Goal: Communication & Community: Answer question/provide support

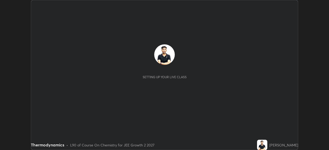
scroll to position [150, 328]
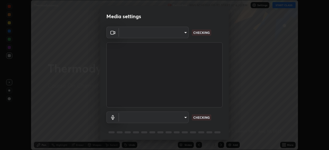
type input "ffb915138f5094fbba49c7dcbdc0b3377f3315ea980a35094b33733fc21d282d"
type input "communications"
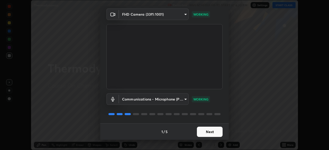
click at [214, 133] on button "Next" at bounding box center [210, 132] width 26 height 10
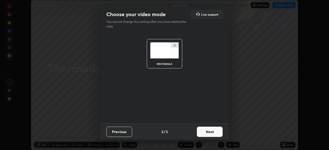
scroll to position [0, 0]
click at [214, 132] on button "Next" at bounding box center [210, 132] width 26 height 10
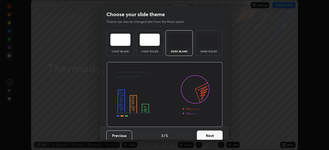
click at [214, 132] on button "Next" at bounding box center [210, 136] width 26 height 10
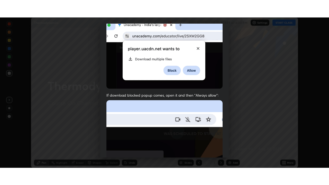
scroll to position [123, 0]
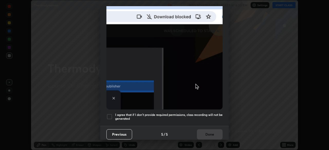
click at [112, 114] on div at bounding box center [109, 117] width 6 height 6
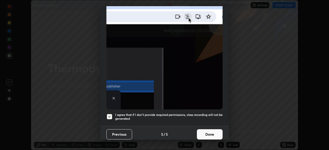
click at [211, 131] on button "Done" at bounding box center [210, 134] width 26 height 10
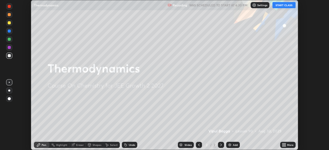
click at [285, 7] on button "START CLASS" at bounding box center [283, 5] width 23 height 6
click at [287, 144] on div "More" at bounding box center [290, 145] width 6 height 3
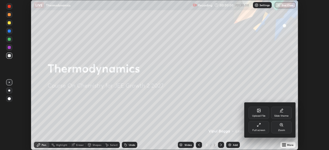
click at [259, 113] on div "Upload File" at bounding box center [258, 113] width 21 height 12
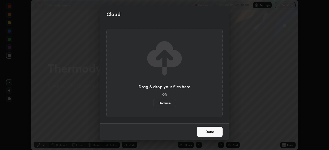
click at [174, 104] on label "Browse" at bounding box center [164, 103] width 23 height 8
click at [153, 104] on input "Browse" at bounding box center [153, 103] width 0 height 8
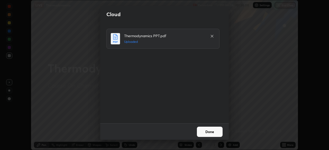
click at [215, 135] on button "Done" at bounding box center [210, 132] width 26 height 10
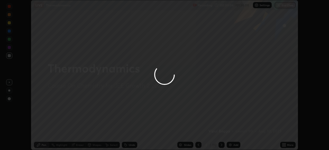
click at [287, 146] on div at bounding box center [164, 75] width 329 height 150
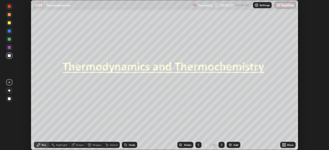
click at [286, 145] on div "More" at bounding box center [287, 145] width 15 height 6
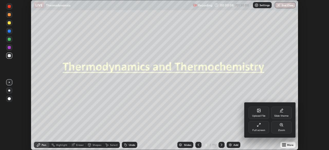
click at [257, 126] on icon at bounding box center [258, 125] width 4 height 4
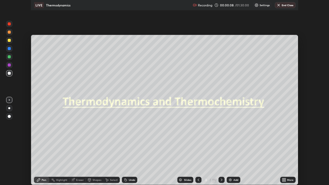
scroll to position [185, 329]
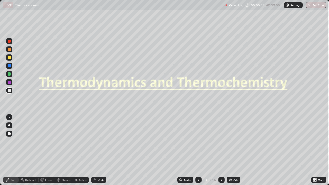
click at [11, 133] on div at bounding box center [9, 133] width 6 height 6
click at [10, 60] on div at bounding box center [9, 57] width 6 height 6
click at [186, 150] on div "Slides" at bounding box center [187, 179] width 7 height 3
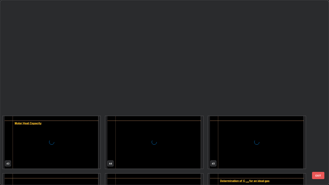
scroll to position [907, 0]
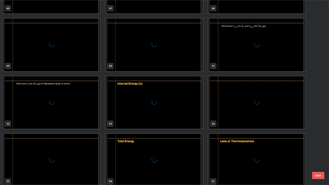
click at [166, 79] on div "grid" at bounding box center [153, 102] width 97 height 53
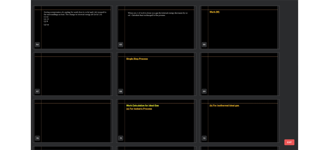
scroll to position [1226, 0]
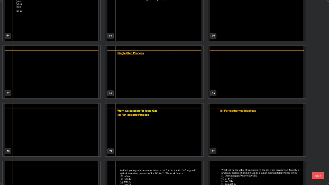
click at [74, 69] on img "grid" at bounding box center [51, 72] width 97 height 53
click at [76, 70] on img "grid" at bounding box center [51, 72] width 97 height 53
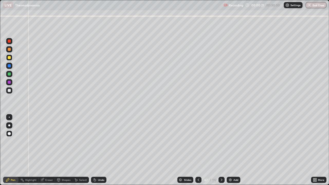
click at [8, 59] on div at bounding box center [9, 57] width 3 height 3
click at [12, 133] on div at bounding box center [9, 133] width 6 height 6
click at [9, 58] on div at bounding box center [9, 57] width 3 height 3
click at [101, 150] on div "Undo" at bounding box center [98, 180] width 15 height 6
click at [98, 150] on div "Undo" at bounding box center [101, 179] width 6 height 3
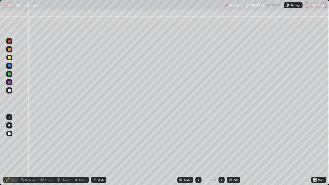
click at [10, 91] on div at bounding box center [9, 90] width 3 height 3
click at [13, 150] on div "Pen" at bounding box center [13, 179] width 5 height 3
click at [9, 90] on div at bounding box center [9, 90] width 3 height 3
click at [221, 150] on icon at bounding box center [221, 180] width 4 height 4
click at [66, 150] on div "Shapes" at bounding box center [66, 179] width 9 height 3
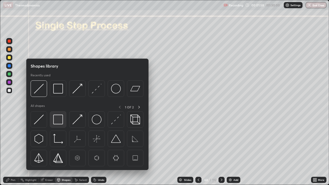
click at [59, 118] on img at bounding box center [58, 119] width 10 height 10
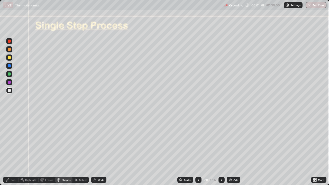
click at [9, 90] on div at bounding box center [9, 90] width 3 height 3
click at [68, 150] on div "Shapes" at bounding box center [66, 179] width 9 height 3
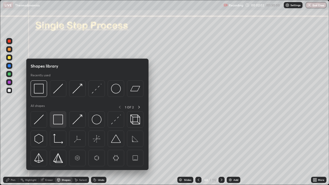
click at [56, 117] on img at bounding box center [58, 119] width 10 height 10
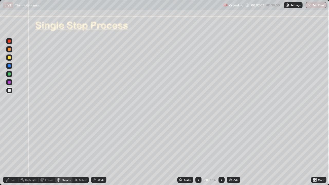
click at [100, 150] on div "Undo" at bounding box center [101, 179] width 6 height 3
click at [83, 150] on div "Select" at bounding box center [83, 179] width 8 height 3
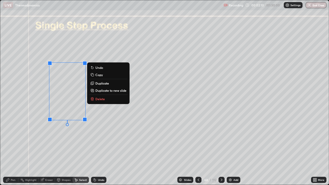
click at [100, 83] on p "Duplicate" at bounding box center [102, 83] width 14 height 4
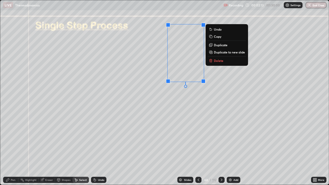
click at [214, 45] on p "Duplicate" at bounding box center [221, 45] width 14 height 4
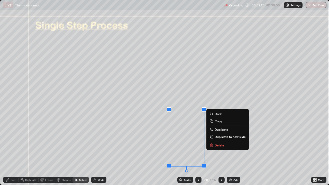
click at [13, 150] on div "Pen" at bounding box center [13, 179] width 5 height 3
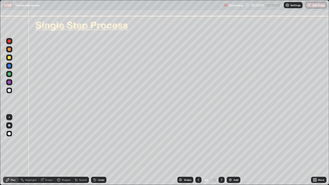
click at [100, 150] on div "Undo" at bounding box center [101, 179] width 6 height 3
click at [315, 150] on icon at bounding box center [315, 180] width 1 height 1
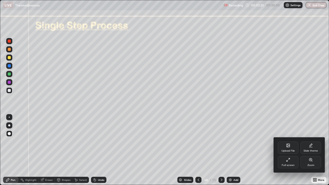
click at [291, 150] on div "Full screen" at bounding box center [287, 165] width 13 height 3
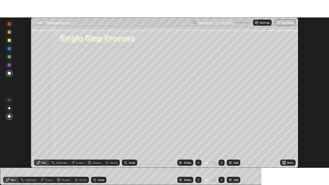
scroll to position [25521, 25342]
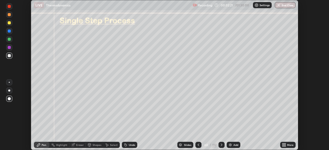
click at [292, 144] on div "More" at bounding box center [290, 145] width 6 height 3
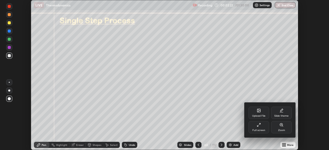
click at [264, 128] on div "Full screen" at bounding box center [258, 127] width 21 height 12
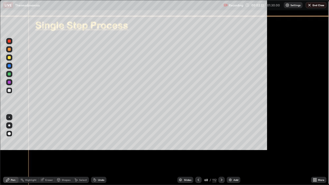
scroll to position [185, 329]
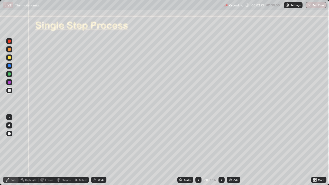
click at [66, 150] on div "Shapes" at bounding box center [66, 179] width 9 height 3
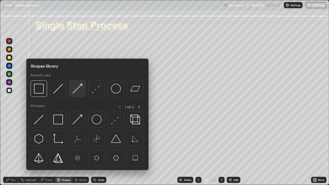
click at [77, 90] on img at bounding box center [77, 89] width 10 height 10
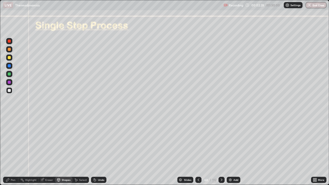
click at [62, 150] on div "Shapes" at bounding box center [63, 180] width 17 height 6
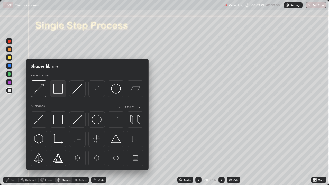
click at [56, 89] on img at bounding box center [58, 89] width 10 height 10
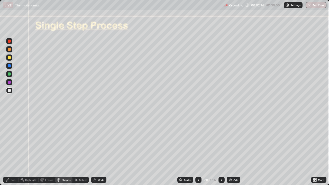
click at [49, 150] on div "Eraser" at bounding box center [49, 179] width 8 height 3
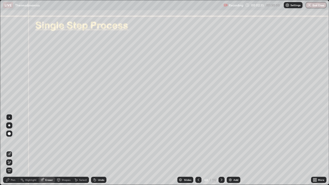
click at [9, 150] on icon at bounding box center [9, 153] width 3 height 3
click at [13, 150] on div "Pen" at bounding box center [13, 179] width 5 height 3
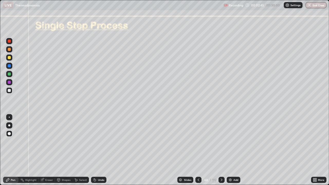
click at [7, 91] on div at bounding box center [9, 90] width 6 height 6
click at [12, 89] on div at bounding box center [9, 90] width 6 height 6
click at [10, 90] on div at bounding box center [9, 90] width 3 height 3
click at [10, 59] on div at bounding box center [9, 57] width 6 height 6
click at [10, 89] on div at bounding box center [9, 90] width 6 height 6
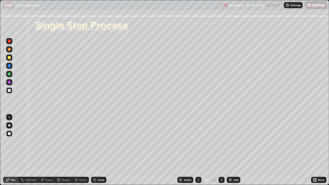
click at [9, 65] on div at bounding box center [9, 65] width 3 height 3
click at [9, 58] on div at bounding box center [9, 57] width 3 height 3
click at [10, 67] on div at bounding box center [9, 65] width 3 height 3
click at [9, 73] on div at bounding box center [9, 73] width 3 height 3
click at [9, 82] on div at bounding box center [9, 82] width 3 height 3
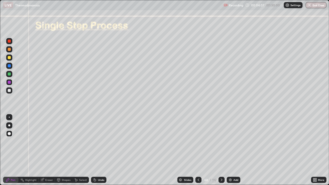
click at [10, 82] on div at bounding box center [9, 82] width 3 height 3
click at [8, 91] on div at bounding box center [9, 90] width 3 height 3
click at [8, 92] on div at bounding box center [9, 90] width 3 height 3
click at [48, 150] on div "Eraser" at bounding box center [49, 179] width 8 height 3
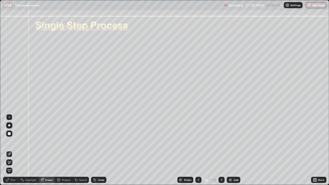
click at [12, 150] on div "Pen" at bounding box center [13, 179] width 5 height 3
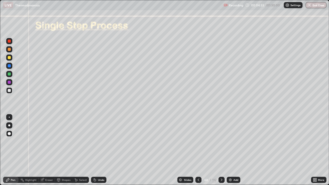
click at [11, 91] on div at bounding box center [9, 90] width 6 height 6
click at [9, 50] on div at bounding box center [9, 49] width 3 height 3
click at [104, 150] on div "Undo" at bounding box center [98, 180] width 15 height 6
click at [64, 150] on div "Shapes" at bounding box center [66, 179] width 9 height 3
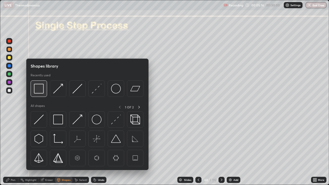
click at [40, 89] on img at bounding box center [39, 89] width 10 height 10
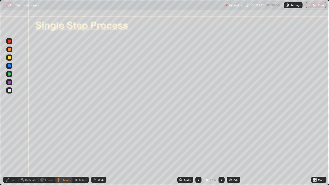
click at [9, 90] on div at bounding box center [9, 90] width 3 height 3
click at [49, 150] on div "Eraser" at bounding box center [49, 179] width 8 height 3
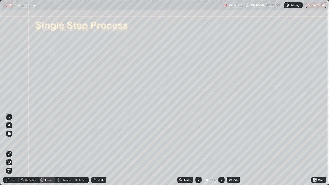
click at [15, 150] on div "Pen" at bounding box center [13, 179] width 5 height 3
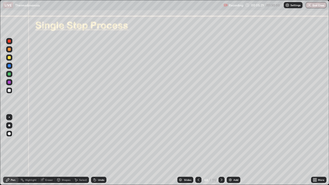
click at [12, 50] on div at bounding box center [9, 49] width 6 height 6
click at [64, 150] on div "Shapes" at bounding box center [66, 179] width 9 height 3
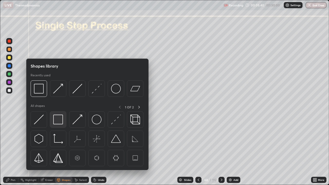
click at [55, 118] on img at bounding box center [58, 119] width 10 height 10
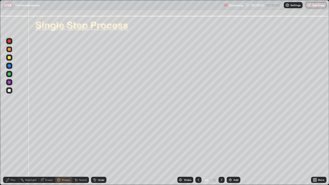
click at [9, 89] on div at bounding box center [9, 90] width 3 height 3
click at [47, 150] on div "Eraser" at bounding box center [49, 179] width 8 height 3
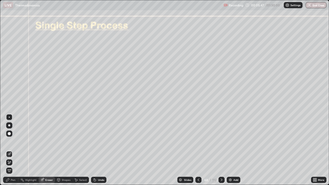
click at [12, 150] on div "Pen" at bounding box center [13, 179] width 5 height 3
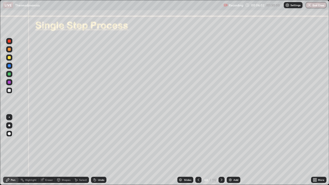
click at [8, 73] on div at bounding box center [9, 74] width 6 height 6
click at [11, 82] on div at bounding box center [9, 82] width 3 height 3
click at [10, 91] on div at bounding box center [9, 90] width 3 height 3
click at [220, 150] on icon at bounding box center [221, 180] width 4 height 4
click at [64, 150] on div "Shapes" at bounding box center [66, 179] width 9 height 3
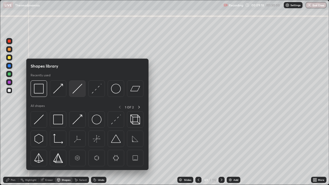
click at [74, 89] on img at bounding box center [77, 89] width 10 height 10
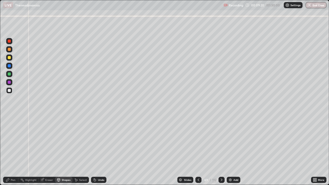
click at [12, 150] on div "Pen" at bounding box center [13, 179] width 5 height 3
click at [65, 150] on div "Shapes" at bounding box center [66, 179] width 9 height 3
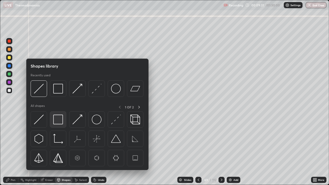
click at [57, 117] on img at bounding box center [58, 119] width 10 height 10
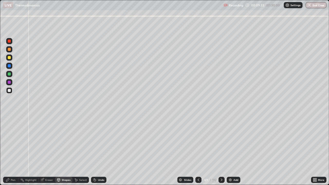
click at [64, 150] on div "Shapes" at bounding box center [66, 179] width 9 height 3
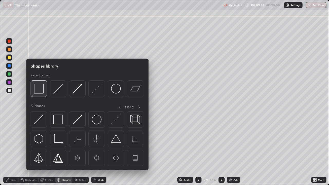
click at [40, 89] on img at bounding box center [39, 89] width 10 height 10
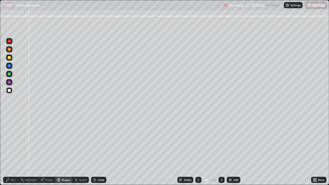
click at [48, 150] on div "Eraser" at bounding box center [49, 179] width 8 height 3
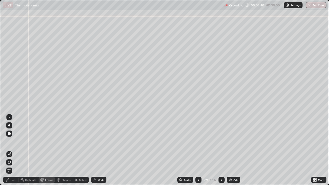
click at [13, 150] on div "Pen" at bounding box center [13, 179] width 5 height 3
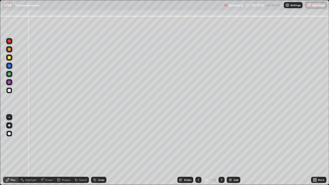
click at [195, 150] on div at bounding box center [198, 180] width 6 height 6
click at [215, 150] on div "112" at bounding box center [214, 179] width 4 height 5
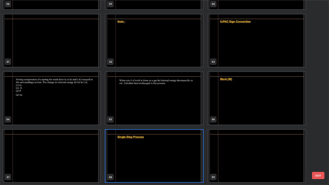
scroll to position [183, 326]
click at [227, 150] on img "grid" at bounding box center [256, 156] width 97 height 53
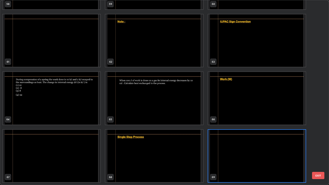
click at [229, 150] on img "grid" at bounding box center [256, 156] width 97 height 53
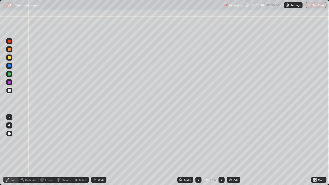
click at [10, 83] on div at bounding box center [9, 82] width 3 height 3
click at [9, 92] on div at bounding box center [9, 90] width 3 height 3
click at [8, 66] on div at bounding box center [9, 65] width 3 height 3
click at [9, 90] on div at bounding box center [9, 90] width 3 height 3
click at [9, 89] on div at bounding box center [9, 90] width 3 height 3
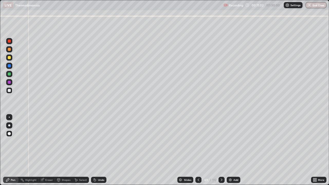
click at [9, 50] on div at bounding box center [9, 49] width 3 height 3
click at [8, 50] on div at bounding box center [9, 49] width 3 height 3
click at [9, 66] on div at bounding box center [9, 65] width 3 height 3
click at [198, 150] on icon at bounding box center [198, 179] width 2 height 3
click at [221, 150] on icon at bounding box center [221, 180] width 4 height 4
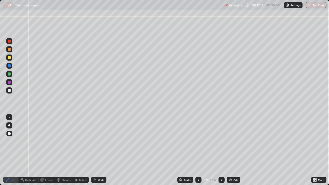
click at [9, 82] on div at bounding box center [9, 82] width 3 height 3
click at [100, 150] on div "Undo" at bounding box center [101, 179] width 6 height 3
click at [9, 67] on div at bounding box center [9, 65] width 3 height 3
click at [198, 150] on icon at bounding box center [198, 180] width 4 height 4
click at [9, 50] on div at bounding box center [9, 49] width 3 height 3
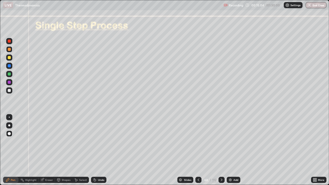
click at [13, 150] on div "Pen" at bounding box center [13, 179] width 5 height 3
click at [9, 90] on div at bounding box center [9, 90] width 3 height 3
click at [8, 92] on div at bounding box center [9, 90] width 6 height 6
click at [12, 150] on div "Pen" at bounding box center [13, 179] width 5 height 3
click at [14, 150] on div "Pen" at bounding box center [13, 179] width 5 height 3
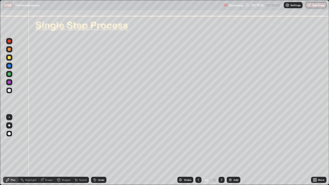
click at [9, 90] on div at bounding box center [9, 90] width 3 height 3
click at [9, 91] on div at bounding box center [9, 90] width 3 height 3
click at [221, 150] on icon at bounding box center [221, 180] width 4 height 4
click at [220, 150] on icon at bounding box center [221, 180] width 4 height 4
click at [66, 150] on div "Shapes" at bounding box center [66, 179] width 9 height 3
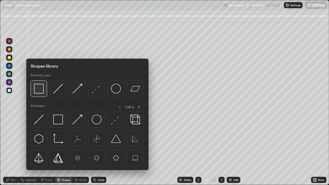
click at [41, 89] on img at bounding box center [39, 89] width 10 height 10
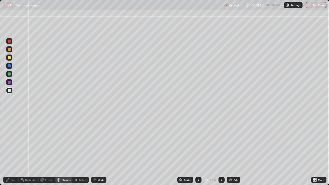
click at [99, 150] on div "Undo" at bounding box center [101, 179] width 6 height 3
click at [98, 150] on div "Undo" at bounding box center [101, 179] width 6 height 3
click at [12, 150] on div "Pen" at bounding box center [13, 179] width 5 height 3
click at [8, 50] on div at bounding box center [9, 49] width 3 height 3
click at [98, 150] on div "Undo" at bounding box center [98, 180] width 15 height 6
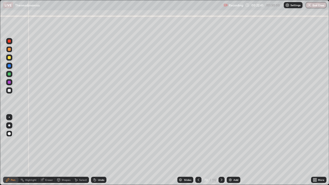
click at [98, 150] on div "Undo" at bounding box center [98, 180] width 15 height 6
click at [66, 150] on div "Shapes" at bounding box center [66, 179] width 9 height 3
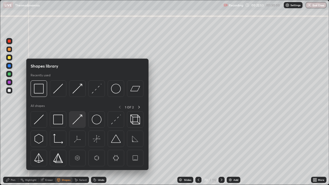
click at [75, 115] on img at bounding box center [77, 119] width 10 height 10
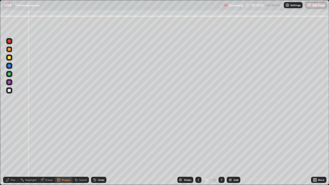
click at [14, 150] on div "Pen" at bounding box center [10, 180] width 15 height 6
click at [65, 150] on div "Shapes" at bounding box center [66, 179] width 9 height 3
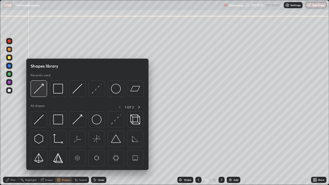
click at [42, 89] on img at bounding box center [39, 89] width 10 height 10
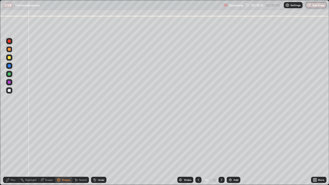
click at [14, 150] on div "Pen" at bounding box center [13, 179] width 5 height 3
click at [65, 150] on div "Shapes" at bounding box center [66, 179] width 9 height 3
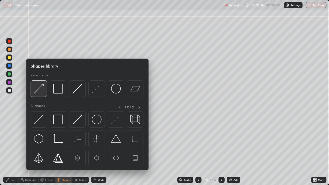
click at [41, 89] on img at bounding box center [39, 89] width 10 height 10
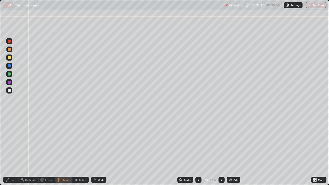
click at [13, 150] on div "Pen" at bounding box center [13, 179] width 5 height 3
click at [9, 58] on div at bounding box center [9, 57] width 3 height 3
click at [9, 92] on div at bounding box center [9, 90] width 6 height 6
click at [14, 150] on div "Pen" at bounding box center [10, 180] width 15 height 6
click at [101, 150] on div "Undo" at bounding box center [101, 179] width 6 height 3
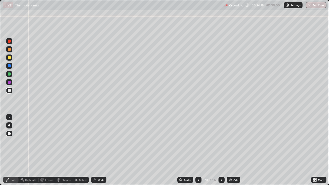
click at [198, 150] on icon at bounding box center [198, 179] width 2 height 3
click at [198, 150] on icon at bounding box center [198, 180] width 4 height 4
click at [221, 150] on icon at bounding box center [221, 180] width 4 height 4
click at [221, 150] on div at bounding box center [221, 180] width 6 height 10
click at [9, 66] on div at bounding box center [9, 65] width 3 height 3
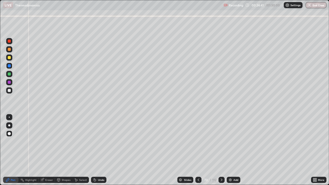
click at [10, 90] on div at bounding box center [9, 90] width 3 height 3
click at [9, 50] on div at bounding box center [9, 49] width 3 height 3
click at [9, 58] on div at bounding box center [9, 57] width 3 height 3
click at [9, 74] on div at bounding box center [9, 73] width 3 height 3
click at [10, 92] on div at bounding box center [9, 90] width 6 height 6
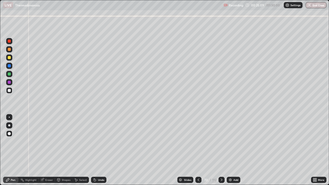
click at [10, 74] on div at bounding box center [9, 73] width 3 height 3
click at [9, 91] on div at bounding box center [9, 90] width 3 height 3
click at [13, 150] on div "Pen" at bounding box center [13, 179] width 5 height 3
click at [8, 91] on div at bounding box center [9, 90] width 3 height 3
click at [221, 150] on icon at bounding box center [221, 180] width 4 height 4
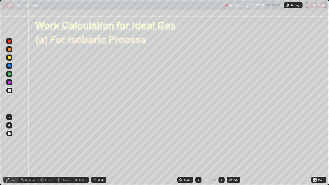
click at [198, 150] on icon at bounding box center [198, 180] width 4 height 4
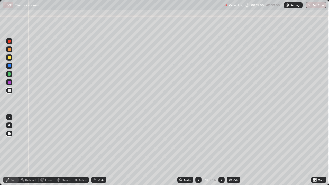
click at [198, 150] on icon at bounding box center [198, 180] width 4 height 4
click at [198, 150] on icon at bounding box center [198, 179] width 2 height 3
click at [48, 150] on div "Eraser" at bounding box center [49, 179] width 8 height 3
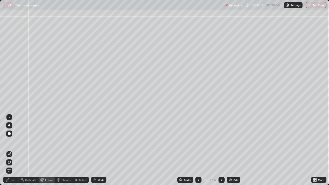
click at [47, 150] on div "Eraser" at bounding box center [49, 179] width 8 height 3
click at [8, 150] on span "Erase all" at bounding box center [9, 170] width 6 height 3
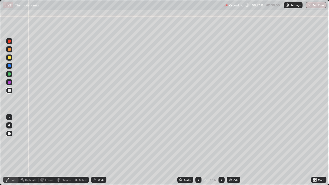
click at [13, 150] on div "Pen" at bounding box center [13, 179] width 5 height 3
click at [65, 150] on div "Shapes" at bounding box center [66, 179] width 9 height 3
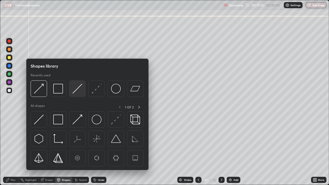
click at [75, 88] on img at bounding box center [77, 89] width 10 height 10
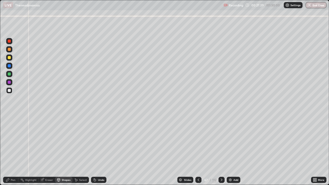
click at [9, 90] on div at bounding box center [9, 90] width 3 height 3
click at [9, 58] on div at bounding box center [9, 57] width 3 height 3
click at [99, 150] on div "Undo" at bounding box center [101, 179] width 6 height 3
click at [12, 150] on div "Pen" at bounding box center [10, 180] width 15 height 6
click at [98, 150] on div "Undo" at bounding box center [98, 180] width 15 height 6
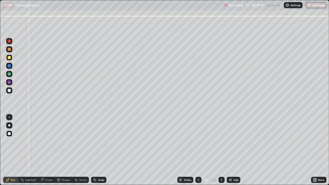
click at [101, 150] on div "Undo" at bounding box center [98, 180] width 15 height 6
click at [9, 74] on div at bounding box center [9, 73] width 3 height 3
click at [8, 91] on div at bounding box center [9, 90] width 3 height 3
click at [66, 150] on div "Shapes" at bounding box center [66, 179] width 9 height 3
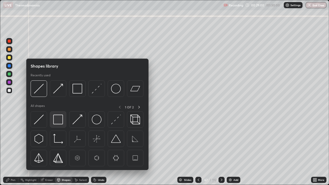
click at [54, 121] on img at bounding box center [58, 119] width 10 height 10
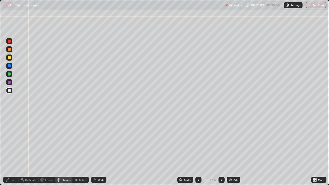
click at [13, 150] on div "Pen" at bounding box center [13, 179] width 5 height 3
click at [11, 150] on div "Pen" at bounding box center [13, 179] width 5 height 3
click at [9, 84] on div at bounding box center [9, 82] width 6 height 6
click at [65, 150] on div "Shapes" at bounding box center [66, 179] width 9 height 3
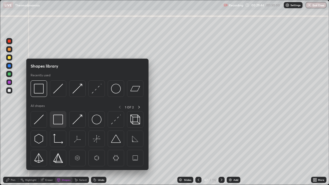
click at [58, 119] on img at bounding box center [58, 119] width 10 height 10
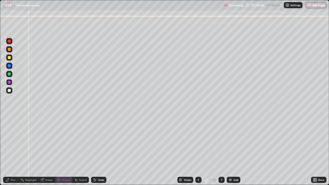
click at [15, 150] on div "Pen" at bounding box center [10, 180] width 15 height 6
click at [9, 90] on div at bounding box center [9, 90] width 3 height 3
click at [222, 150] on icon at bounding box center [221, 180] width 4 height 4
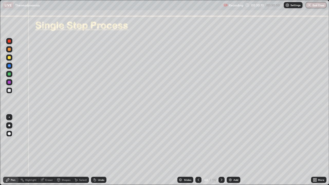
click at [221, 150] on icon at bounding box center [221, 180] width 4 height 4
click at [12, 90] on div at bounding box center [9, 90] width 6 height 6
click at [48, 150] on div "Eraser" at bounding box center [49, 179] width 8 height 3
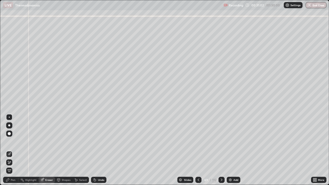
click at [8, 150] on icon at bounding box center [9, 154] width 4 height 4
click at [9, 150] on icon at bounding box center [8, 180] width 4 height 4
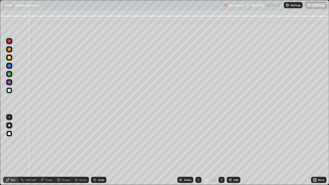
click at [9, 66] on div at bounding box center [9, 65] width 3 height 3
click at [9, 90] on div at bounding box center [9, 90] width 3 height 3
click at [9, 73] on div at bounding box center [9, 73] width 3 height 3
click at [104, 150] on div "Undo" at bounding box center [98, 180] width 15 height 6
click at [10, 92] on div at bounding box center [9, 90] width 3 height 3
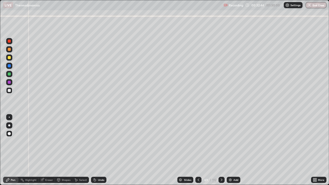
click at [98, 150] on div "Undo" at bounding box center [98, 180] width 15 height 6
click at [9, 57] on div at bounding box center [9, 57] width 3 height 3
click at [11, 90] on div at bounding box center [9, 90] width 3 height 3
click at [102, 150] on div "Undo" at bounding box center [98, 180] width 15 height 6
click at [101, 150] on div "Undo" at bounding box center [98, 180] width 15 height 6
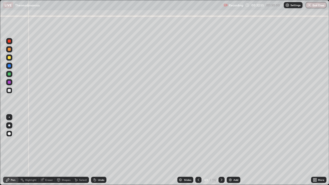
click at [100, 150] on div "Undo" at bounding box center [98, 180] width 15 height 6
click at [8, 65] on div at bounding box center [9, 65] width 3 height 3
click at [10, 90] on div at bounding box center [9, 90] width 3 height 3
click at [231, 150] on img at bounding box center [230, 180] width 4 height 4
click at [9, 58] on div at bounding box center [9, 57] width 3 height 3
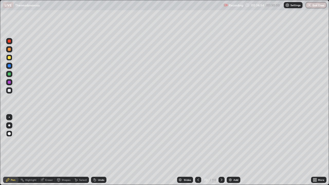
click at [198, 150] on icon at bounding box center [198, 180] width 4 height 4
click at [221, 150] on icon at bounding box center [221, 180] width 4 height 4
click at [66, 150] on div "Shapes" at bounding box center [63, 180] width 17 height 6
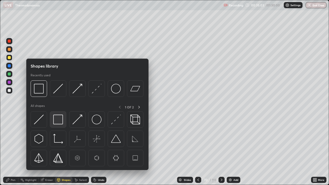
click at [58, 117] on img at bounding box center [58, 119] width 10 height 10
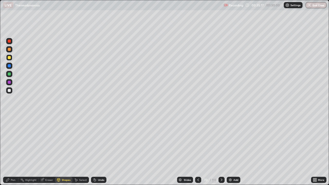
click at [14, 150] on div "Pen" at bounding box center [13, 179] width 5 height 3
click at [197, 150] on icon at bounding box center [198, 180] width 4 height 4
click at [13, 150] on div "Pen" at bounding box center [13, 179] width 5 height 3
click at [8, 75] on div at bounding box center [9, 73] width 3 height 3
click at [9, 92] on div at bounding box center [9, 90] width 3 height 3
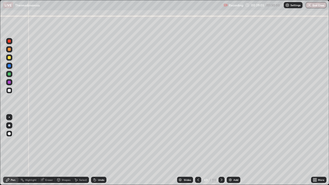
click at [198, 150] on icon at bounding box center [198, 180] width 4 height 4
click at [197, 150] on icon at bounding box center [198, 180] width 4 height 4
click at [220, 150] on icon at bounding box center [221, 180] width 4 height 4
click at [221, 150] on icon at bounding box center [221, 180] width 4 height 4
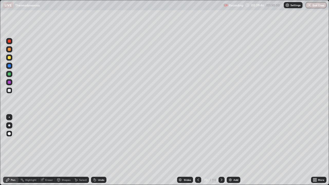
click at [199, 150] on icon at bounding box center [198, 180] width 4 height 4
click at [222, 150] on icon at bounding box center [221, 180] width 4 height 4
click at [8, 50] on div at bounding box center [9, 49] width 3 height 3
click at [10, 91] on div at bounding box center [9, 90] width 3 height 3
click at [9, 90] on div at bounding box center [9, 90] width 3 height 3
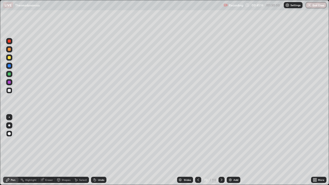
click at [10, 150] on div "Pen" at bounding box center [10, 180] width 15 height 6
click at [221, 150] on icon at bounding box center [221, 180] width 4 height 4
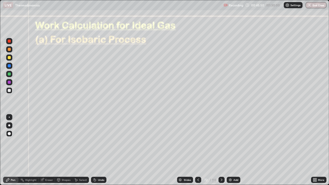
click at [8, 90] on div at bounding box center [9, 90] width 3 height 3
click at [11, 76] on div at bounding box center [9, 74] width 6 height 6
click at [10, 90] on div at bounding box center [9, 90] width 3 height 3
click at [9, 92] on div at bounding box center [9, 90] width 3 height 3
click at [103, 150] on div "Undo" at bounding box center [101, 179] width 6 height 3
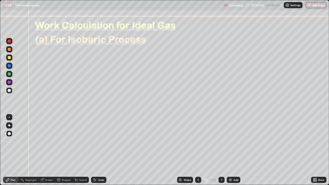
click at [101, 150] on div "Undo" at bounding box center [98, 180] width 15 height 6
click at [62, 150] on div "Shapes" at bounding box center [66, 179] width 9 height 3
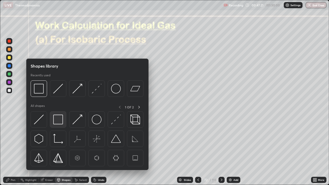
click at [57, 118] on img at bounding box center [58, 119] width 10 height 10
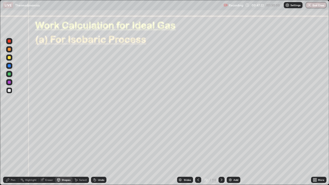
click at [9, 66] on div at bounding box center [9, 65] width 3 height 3
click at [16, 150] on div "Pen" at bounding box center [10, 180] width 15 height 6
click at [9, 89] on div at bounding box center [9, 90] width 3 height 3
click at [9, 90] on div at bounding box center [9, 90] width 3 height 3
click at [9, 81] on div at bounding box center [9, 82] width 3 height 3
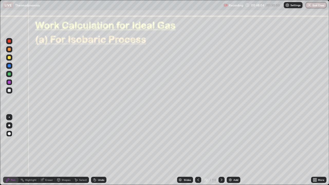
click at [99, 150] on div "Undo" at bounding box center [98, 180] width 15 height 6
click at [98, 150] on div "Undo" at bounding box center [98, 180] width 15 height 6
click at [100, 150] on div "Undo" at bounding box center [98, 180] width 15 height 6
click at [101, 150] on div "Undo" at bounding box center [98, 180] width 15 height 6
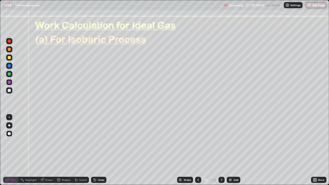
click at [100, 150] on div "Undo" at bounding box center [98, 180] width 15 height 6
click at [100, 150] on div "Undo" at bounding box center [101, 179] width 6 height 3
click at [101, 150] on div "Undo" at bounding box center [101, 179] width 6 height 3
click at [102, 150] on div "Undo" at bounding box center [98, 180] width 15 height 6
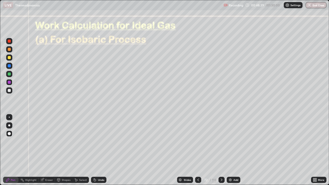
click at [52, 150] on div "Eraser" at bounding box center [49, 179] width 8 height 3
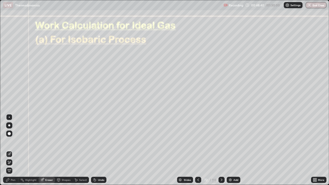
click at [8, 150] on icon at bounding box center [8, 161] width 1 height 1
click at [11, 150] on div "Pen" at bounding box center [13, 179] width 5 height 3
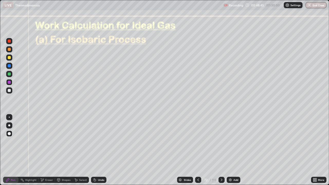
click at [9, 89] on div at bounding box center [9, 90] width 3 height 3
click at [14, 150] on div "Pen" at bounding box center [13, 179] width 5 height 3
click at [10, 83] on div at bounding box center [9, 82] width 3 height 3
click at [11, 73] on div at bounding box center [9, 73] width 3 height 3
click at [11, 82] on div at bounding box center [9, 82] width 3 height 3
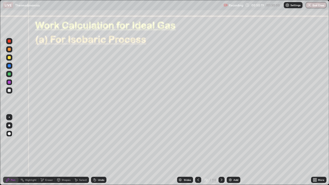
click at [65, 150] on div "Shapes" at bounding box center [66, 179] width 9 height 3
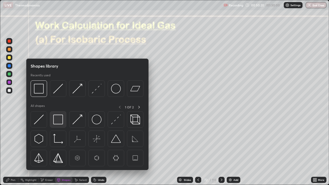
click at [55, 121] on img at bounding box center [58, 119] width 10 height 10
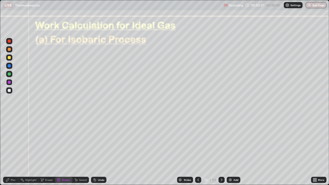
click at [7, 90] on div at bounding box center [9, 90] width 6 height 6
click at [9, 91] on div at bounding box center [9, 90] width 3 height 3
click at [13, 150] on div "Pen" at bounding box center [13, 179] width 5 height 3
click at [8, 73] on div at bounding box center [9, 73] width 3 height 3
click at [8, 91] on div at bounding box center [9, 90] width 3 height 3
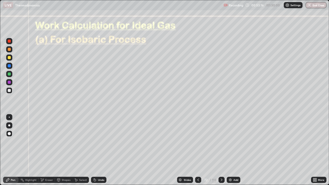
click at [8, 91] on div at bounding box center [9, 90] width 3 height 3
click at [9, 66] on div at bounding box center [9, 65] width 3 height 3
click at [8, 91] on div at bounding box center [9, 90] width 3 height 3
click at [218, 150] on div at bounding box center [221, 180] width 6 height 6
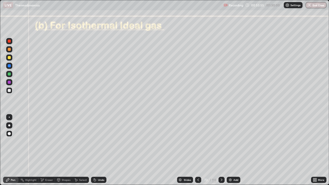
click at [66, 150] on div "Shapes" at bounding box center [66, 179] width 9 height 3
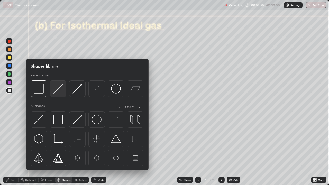
click at [54, 91] on img at bounding box center [58, 89] width 10 height 10
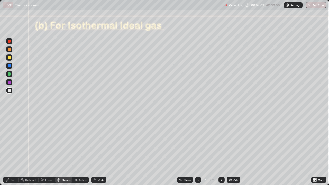
click at [11, 66] on div at bounding box center [9, 66] width 6 height 6
click at [98, 150] on div "Undo" at bounding box center [98, 180] width 15 height 6
click at [13, 150] on div "Pen" at bounding box center [13, 179] width 5 height 3
click at [8, 89] on div at bounding box center [9, 90] width 3 height 3
click at [10, 58] on div at bounding box center [9, 57] width 3 height 3
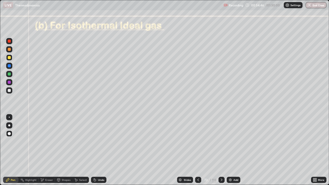
click at [65, 150] on div "Shapes" at bounding box center [66, 179] width 9 height 3
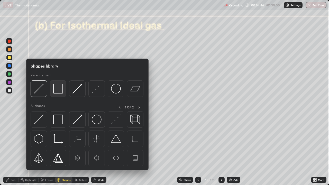
click at [58, 89] on img at bounding box center [58, 89] width 10 height 10
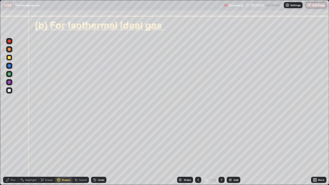
click at [12, 150] on div "Pen" at bounding box center [10, 180] width 15 height 6
click at [63, 150] on div "Shapes" at bounding box center [66, 179] width 9 height 3
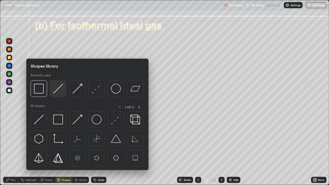
click at [57, 91] on img at bounding box center [58, 89] width 10 height 10
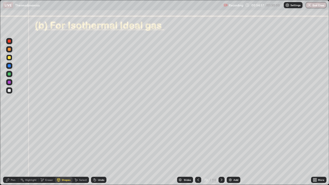
click at [8, 82] on div at bounding box center [9, 82] width 3 height 3
click at [12, 150] on div "Pen" at bounding box center [13, 179] width 5 height 3
click at [15, 150] on div "Pen" at bounding box center [13, 179] width 5 height 3
click at [9, 89] on div at bounding box center [9, 90] width 3 height 3
click at [9, 90] on div at bounding box center [9, 90] width 3 height 3
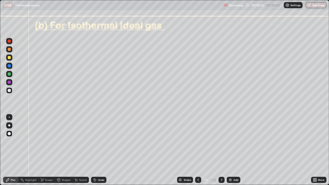
click at [10, 91] on div at bounding box center [9, 90] width 3 height 3
click at [100, 150] on div "Undo" at bounding box center [98, 180] width 15 height 6
click at [100, 150] on div "Undo" at bounding box center [101, 179] width 6 height 3
click at [99, 150] on div "Undo" at bounding box center [98, 180] width 15 height 6
click at [98, 150] on div "Undo" at bounding box center [101, 179] width 6 height 3
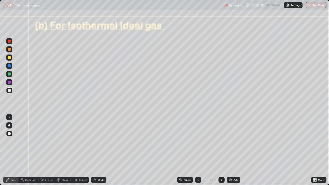
click at [67, 150] on div "Shapes" at bounding box center [63, 180] width 17 height 6
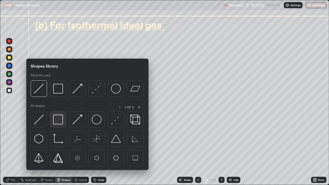
click at [56, 116] on img at bounding box center [58, 119] width 10 height 10
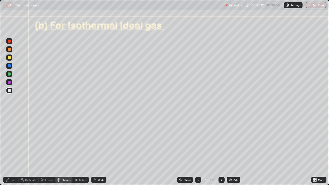
click at [13, 150] on div "Pen" at bounding box center [13, 179] width 5 height 3
click at [8, 65] on div at bounding box center [9, 65] width 3 height 3
click at [10, 135] on div at bounding box center [9, 133] width 6 height 6
click at [11, 150] on div "Pen" at bounding box center [13, 179] width 5 height 3
click at [8, 74] on div at bounding box center [9, 73] width 3 height 3
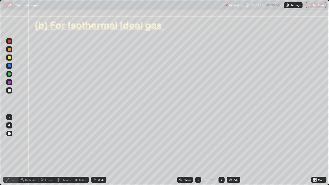
click at [10, 91] on div at bounding box center [9, 90] width 3 height 3
click at [9, 89] on div at bounding box center [9, 90] width 3 height 3
click at [220, 150] on icon at bounding box center [221, 180] width 4 height 4
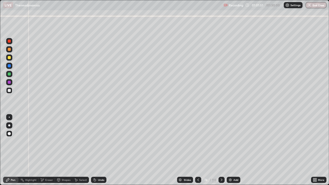
click at [8, 56] on div at bounding box center [9, 57] width 3 height 3
click at [10, 90] on div at bounding box center [9, 90] width 3 height 3
click at [95, 150] on icon at bounding box center [95, 180] width 4 height 4
click at [47, 150] on div "Eraser" at bounding box center [49, 179] width 8 height 3
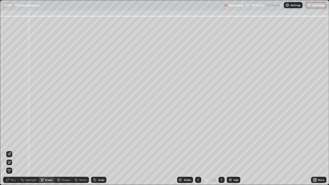
click at [10, 150] on icon at bounding box center [9, 162] width 3 height 3
click at [63, 150] on div "Shapes" at bounding box center [66, 179] width 9 height 3
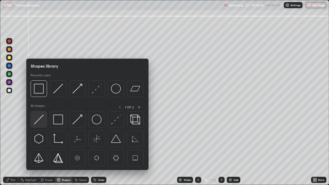
click at [39, 118] on img at bounding box center [39, 119] width 10 height 10
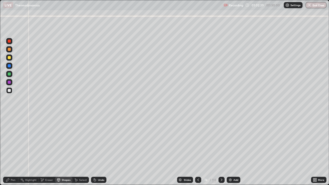
click at [13, 150] on div "Pen" at bounding box center [10, 180] width 15 height 6
click at [67, 150] on div "Shapes" at bounding box center [66, 179] width 9 height 3
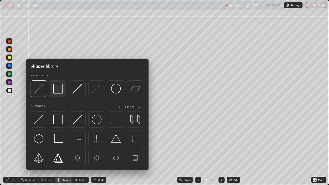
click at [59, 89] on img at bounding box center [58, 89] width 10 height 10
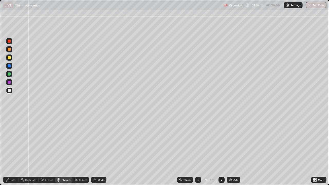
click at [10, 65] on div at bounding box center [9, 65] width 3 height 3
click at [15, 150] on div "Pen" at bounding box center [10, 180] width 15 height 6
click at [11, 150] on div "Pen" at bounding box center [13, 179] width 5 height 3
click at [9, 93] on div at bounding box center [9, 90] width 6 height 6
click at [9, 73] on div at bounding box center [9, 73] width 3 height 3
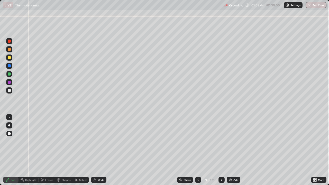
click at [10, 65] on div at bounding box center [9, 65] width 3 height 3
click at [9, 91] on div at bounding box center [9, 90] width 3 height 3
click at [8, 51] on div at bounding box center [9, 49] width 6 height 6
click at [47, 150] on div "Eraser" at bounding box center [49, 179] width 8 height 3
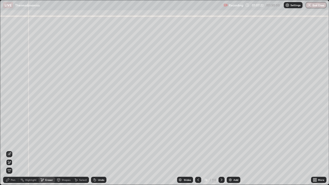
click at [9, 150] on icon at bounding box center [9, 162] width 4 height 4
click at [12, 150] on div "Pen" at bounding box center [10, 180] width 15 height 6
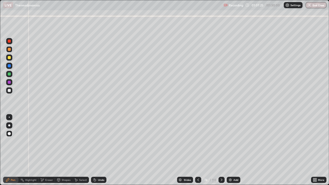
click at [10, 90] on div at bounding box center [9, 90] width 3 height 3
click at [9, 58] on div at bounding box center [9, 57] width 3 height 3
click at [9, 49] on div at bounding box center [9, 49] width 3 height 3
click at [221, 150] on icon at bounding box center [221, 180] width 4 height 4
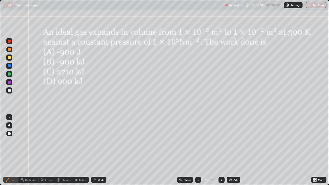
click at [8, 50] on div at bounding box center [9, 49] width 3 height 3
click at [9, 42] on div at bounding box center [9, 41] width 3 height 3
click at [9, 65] on div at bounding box center [9, 65] width 3 height 3
click at [9, 74] on div at bounding box center [9, 73] width 3 height 3
click at [101, 150] on div "Undo" at bounding box center [101, 179] width 6 height 3
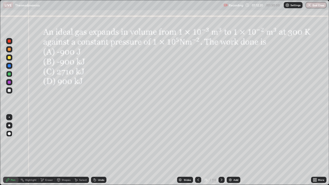
click at [11, 91] on div at bounding box center [9, 90] width 3 height 3
click at [9, 66] on div at bounding box center [9, 65] width 3 height 3
click at [9, 90] on div at bounding box center [9, 90] width 3 height 3
click at [221, 150] on icon at bounding box center [221, 180] width 4 height 4
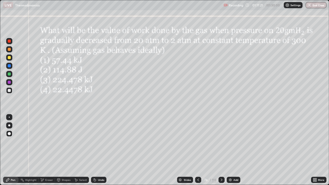
click at [10, 58] on div at bounding box center [9, 57] width 3 height 3
click at [8, 74] on div at bounding box center [9, 73] width 3 height 3
click at [48, 150] on div "Eraser" at bounding box center [49, 179] width 8 height 3
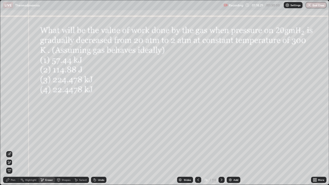
click at [9, 150] on span "Erase all" at bounding box center [9, 170] width 6 height 3
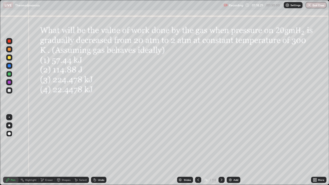
click at [15, 150] on div "Pen" at bounding box center [13, 179] width 5 height 3
click at [10, 58] on div at bounding box center [9, 57] width 3 height 3
click at [105, 150] on div "Undo" at bounding box center [98, 180] width 15 height 6
click at [104, 150] on div "Undo" at bounding box center [98, 180] width 15 height 6
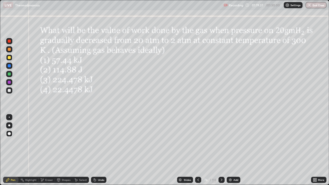
click at [103, 150] on div "Undo" at bounding box center [101, 179] width 6 height 3
click at [103, 150] on div "Undo" at bounding box center [98, 180] width 15 height 6
click at [104, 150] on div "Undo" at bounding box center [98, 180] width 15 height 6
click at [103, 150] on div "Undo" at bounding box center [101, 179] width 6 height 3
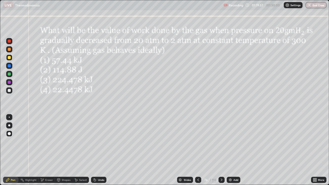
click at [9, 40] on div at bounding box center [9, 41] width 3 height 3
click at [9, 133] on div at bounding box center [9, 133] width 3 height 3
click at [221, 150] on icon at bounding box center [221, 180] width 4 height 4
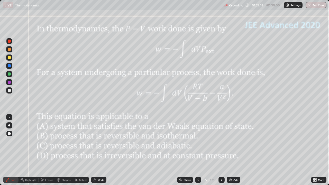
click at [220, 150] on icon at bounding box center [221, 180] width 4 height 4
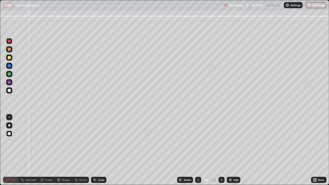
click at [221, 150] on icon at bounding box center [222, 179] width 2 height 3
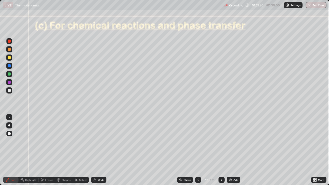
click at [198, 150] on icon at bounding box center [198, 180] width 4 height 4
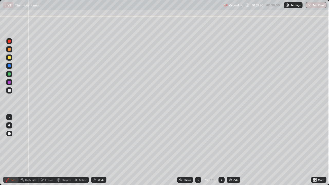
click at [197, 150] on icon at bounding box center [198, 180] width 4 height 4
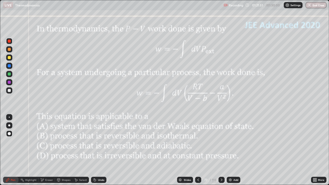
click at [197, 150] on icon at bounding box center [198, 179] width 2 height 3
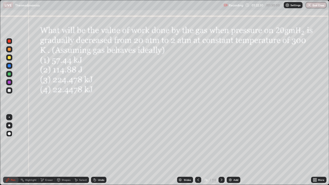
click at [100, 150] on div "Undo" at bounding box center [101, 179] width 6 height 3
click at [102, 150] on div "Undo" at bounding box center [98, 180] width 15 height 6
click at [9, 82] on div at bounding box center [9, 82] width 3 height 3
click at [197, 150] on icon at bounding box center [198, 180] width 4 height 4
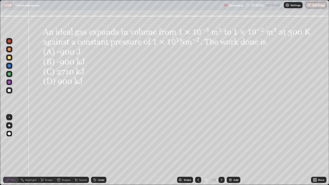
click at [197, 150] on icon at bounding box center [198, 180] width 4 height 4
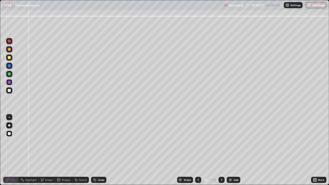
click at [198, 150] on icon at bounding box center [198, 180] width 4 height 4
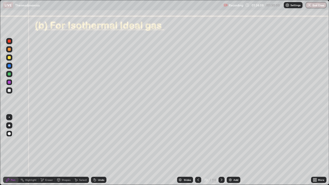
click at [199, 150] on icon at bounding box center [198, 180] width 4 height 4
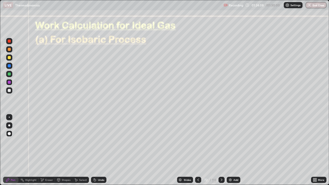
click at [198, 150] on icon at bounding box center [198, 180] width 4 height 4
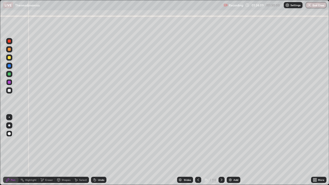
click at [198, 150] on div at bounding box center [198, 180] width 6 height 6
click at [198, 150] on icon at bounding box center [198, 180] width 4 height 4
click at [197, 150] on div at bounding box center [198, 180] width 6 height 6
click at [198, 150] on icon at bounding box center [198, 180] width 4 height 4
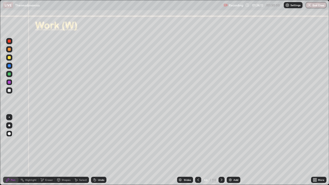
click at [198, 150] on icon at bounding box center [198, 180] width 4 height 4
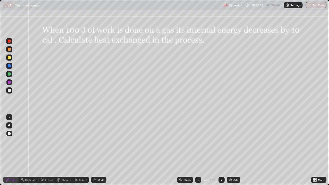
click at [220, 150] on icon at bounding box center [221, 180] width 4 height 4
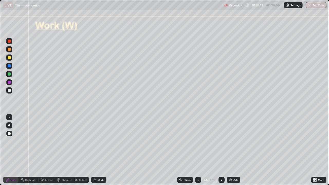
click at [221, 150] on icon at bounding box center [221, 180] width 4 height 4
click at [220, 150] on icon at bounding box center [221, 180] width 4 height 4
click at [221, 150] on icon at bounding box center [221, 180] width 4 height 4
click at [221, 150] on icon at bounding box center [222, 179] width 2 height 3
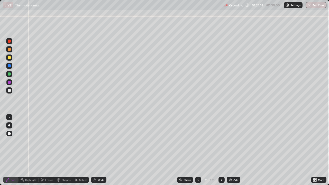
click at [221, 150] on icon at bounding box center [222, 179] width 2 height 3
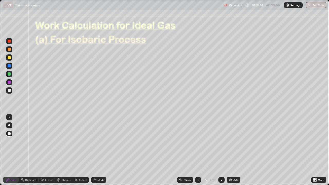
click at [221, 150] on icon at bounding box center [221, 180] width 4 height 4
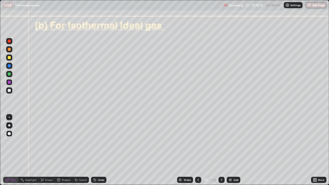
click at [221, 150] on div at bounding box center [221, 180] width 6 height 6
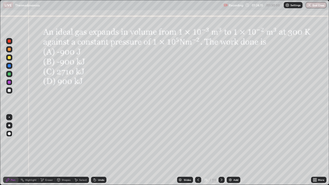
click at [221, 150] on div at bounding box center [221, 180] width 6 height 6
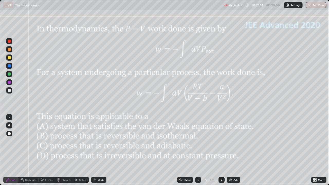
click at [221, 150] on icon at bounding box center [221, 180] width 4 height 4
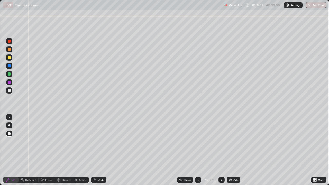
click at [220, 150] on icon at bounding box center [221, 180] width 4 height 4
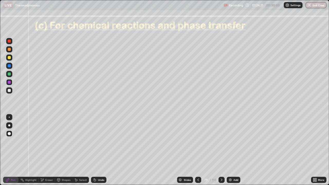
click at [221, 150] on div at bounding box center [221, 180] width 6 height 6
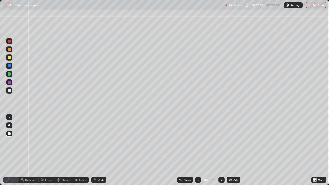
click at [221, 150] on icon at bounding box center [221, 180] width 4 height 4
click at [220, 150] on icon at bounding box center [221, 180] width 4 height 4
click at [221, 150] on icon at bounding box center [221, 180] width 4 height 4
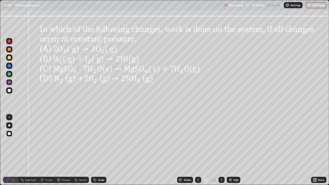
click at [222, 150] on icon at bounding box center [221, 180] width 4 height 4
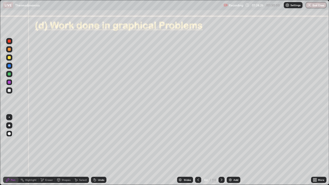
click at [221, 150] on icon at bounding box center [222, 179] width 2 height 3
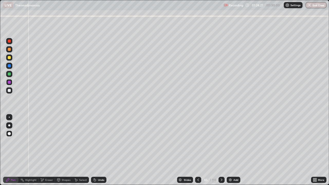
click at [221, 150] on icon at bounding box center [221, 180] width 4 height 4
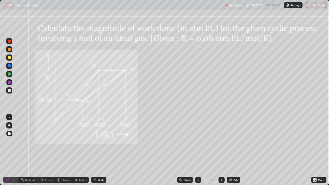
click at [219, 150] on icon at bounding box center [221, 180] width 4 height 4
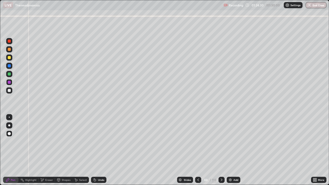
click at [221, 150] on icon at bounding box center [221, 180] width 4 height 4
click at [200, 150] on div at bounding box center [198, 180] width 6 height 6
click at [197, 150] on icon at bounding box center [198, 180] width 4 height 4
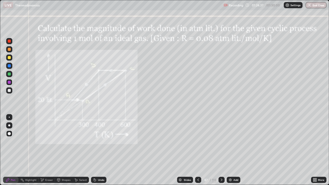
click at [221, 150] on icon at bounding box center [221, 180] width 4 height 4
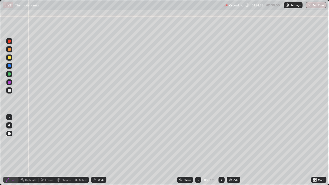
click at [221, 150] on icon at bounding box center [221, 180] width 4 height 4
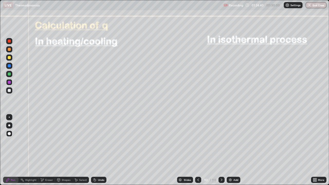
click at [219, 150] on icon at bounding box center [221, 180] width 4 height 4
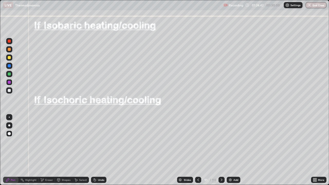
click at [197, 150] on icon at bounding box center [198, 179] width 2 height 3
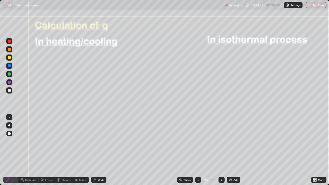
click at [197, 150] on icon at bounding box center [198, 180] width 4 height 4
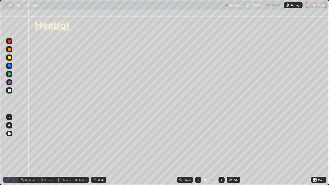
click at [197, 150] on icon at bounding box center [198, 180] width 4 height 4
click at [198, 150] on div at bounding box center [198, 180] width 6 height 6
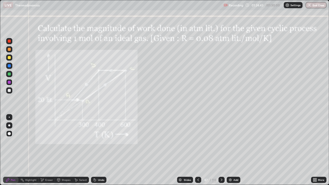
click at [198, 150] on div at bounding box center [198, 180] width 6 height 6
click at [200, 150] on div at bounding box center [198, 180] width 6 height 6
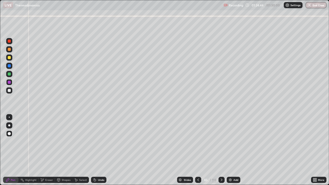
click at [200, 150] on div at bounding box center [198, 180] width 6 height 6
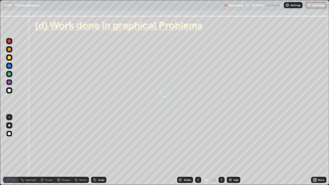
click at [203, 150] on div "84" at bounding box center [205, 179] width 5 height 3
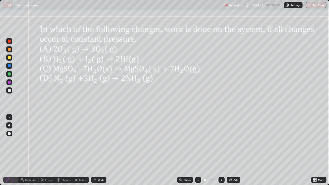
click at [198, 150] on icon at bounding box center [198, 180] width 4 height 4
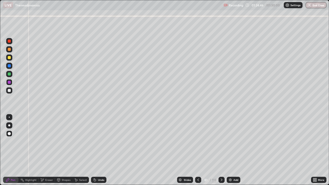
click at [197, 150] on icon at bounding box center [198, 180] width 4 height 4
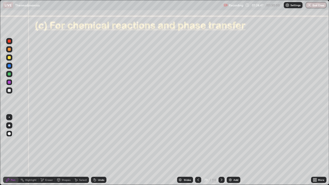
click at [197, 150] on icon at bounding box center [198, 180] width 4 height 4
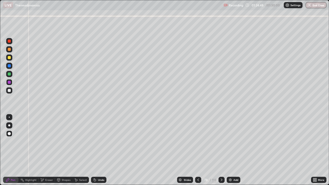
click at [221, 150] on icon at bounding box center [221, 180] width 4 height 4
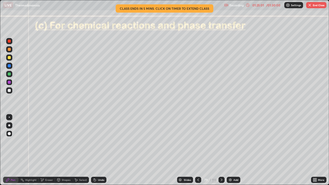
click at [315, 6] on button "End Class" at bounding box center [316, 5] width 20 height 6
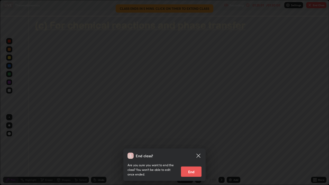
click at [189, 150] on button "End" at bounding box center [191, 171] width 21 height 10
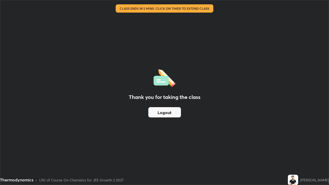
click at [169, 114] on button "Logout" at bounding box center [164, 112] width 33 height 10
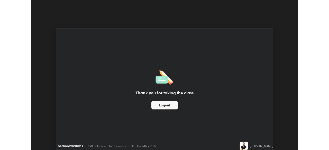
scroll to position [25521, 25342]
